Goal: Navigation & Orientation: Find specific page/section

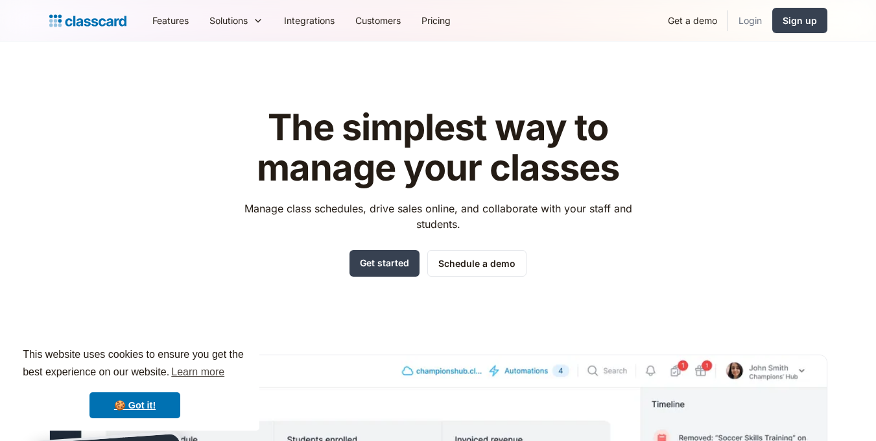
click at [744, 25] on link "Login" at bounding box center [751, 20] width 44 height 29
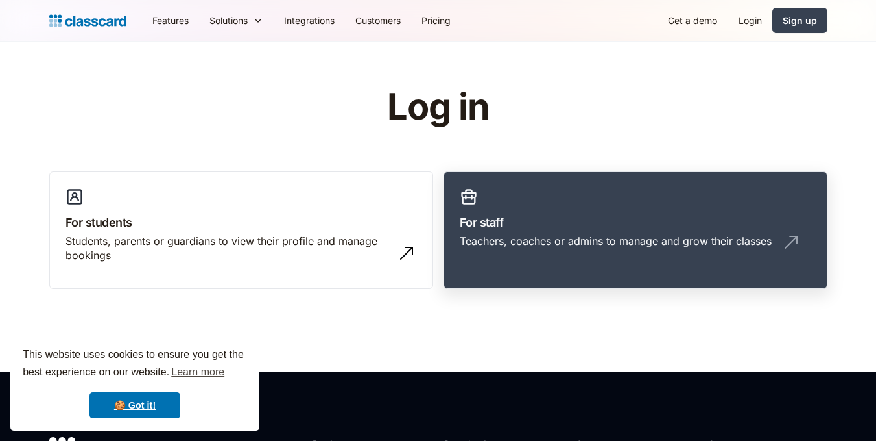
click at [656, 229] on h3 "For staff" at bounding box center [636, 222] width 352 height 18
